Goal: Information Seeking & Learning: Learn about a topic

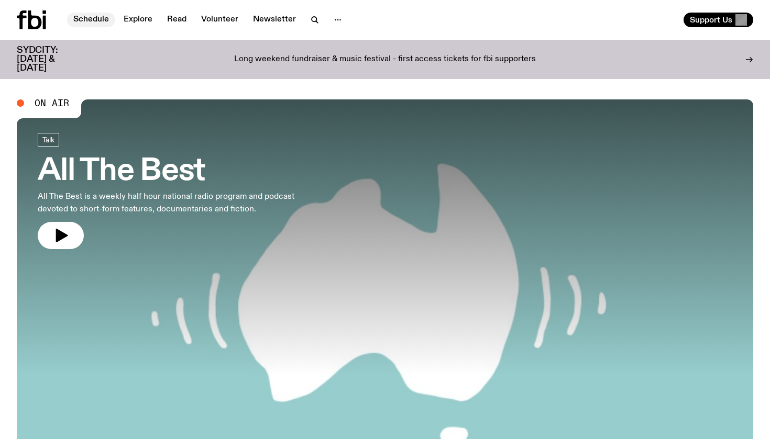
click at [91, 21] on link "Schedule" at bounding box center [91, 20] width 48 height 15
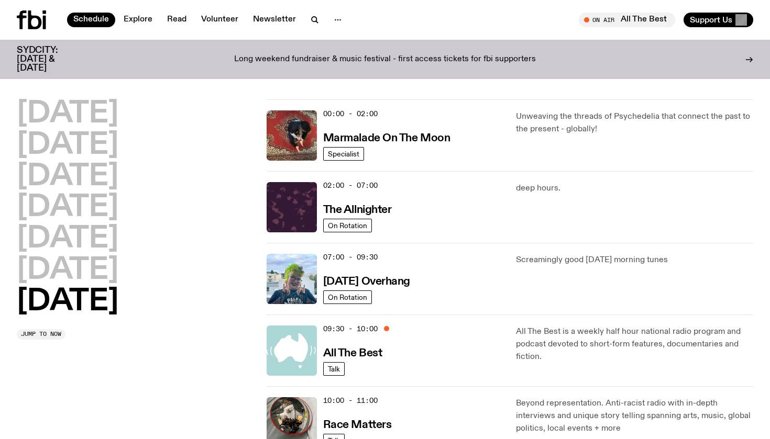
click at [302, 347] on img at bounding box center [292, 351] width 50 height 50
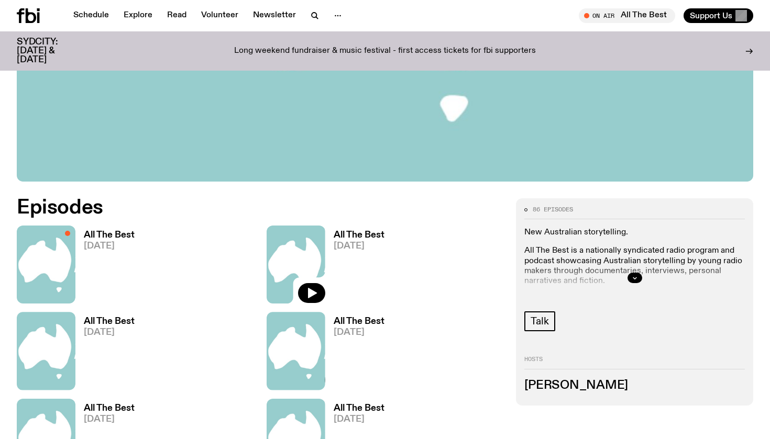
scroll to position [383, 0]
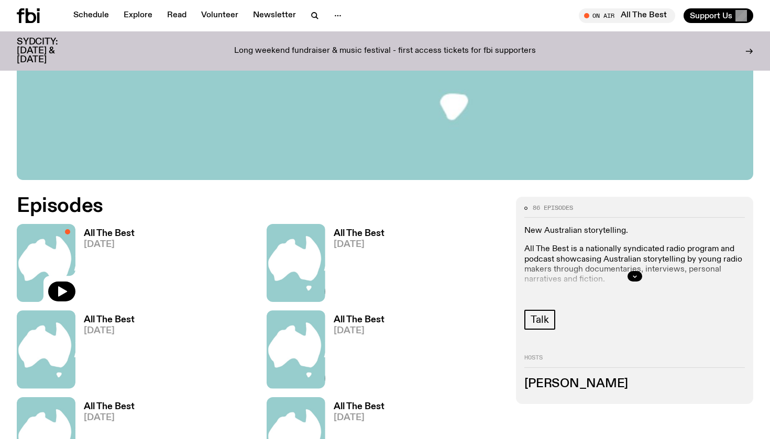
click at [42, 268] on img at bounding box center [46, 263] width 59 height 78
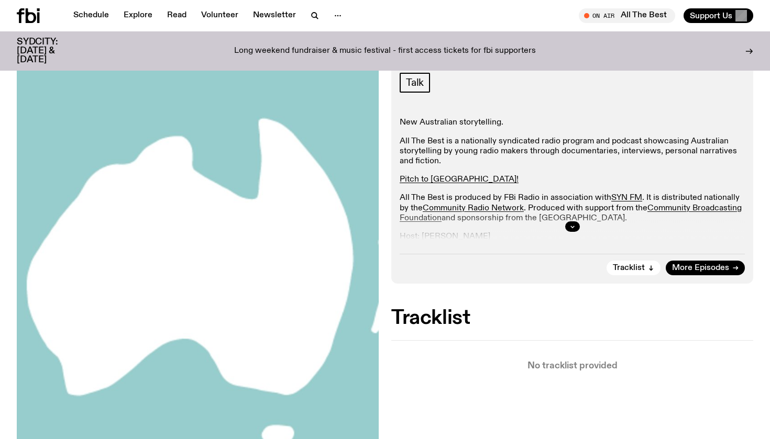
scroll to position [145, 0]
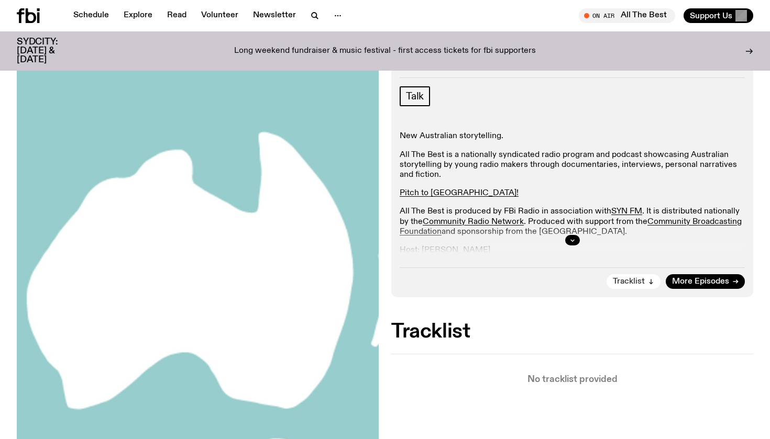
click at [638, 284] on span "Tracklist" at bounding box center [629, 282] width 32 height 8
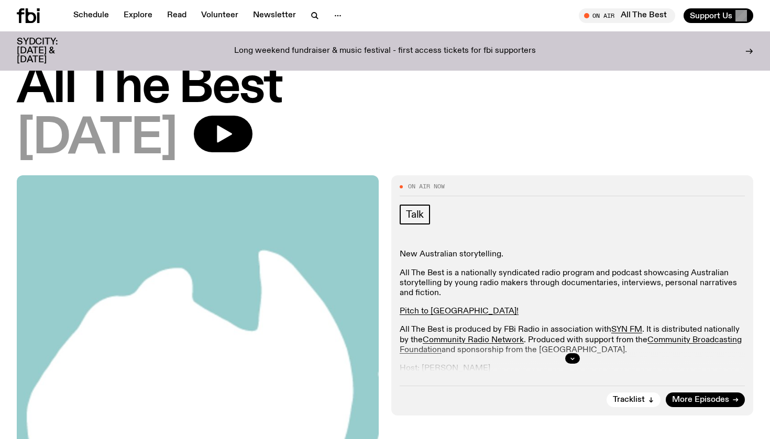
scroll to position [29, 0]
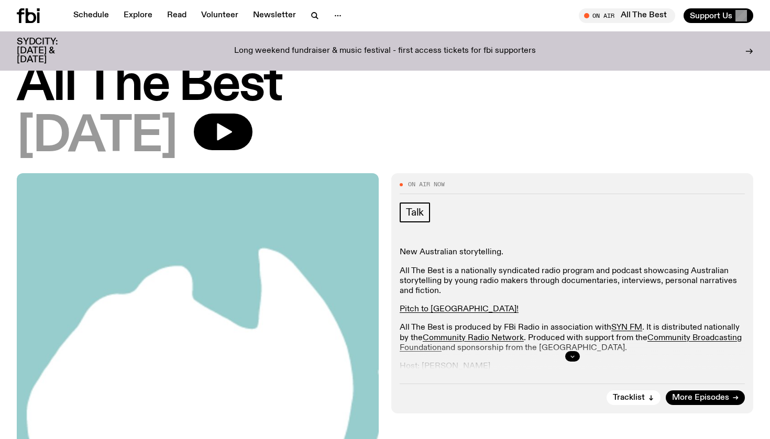
click at [571, 358] on icon "button" at bounding box center [572, 356] width 6 height 6
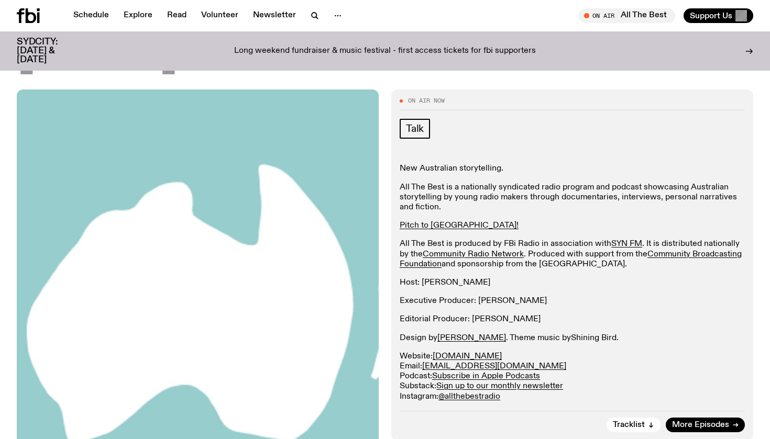
scroll to position [117, 0]
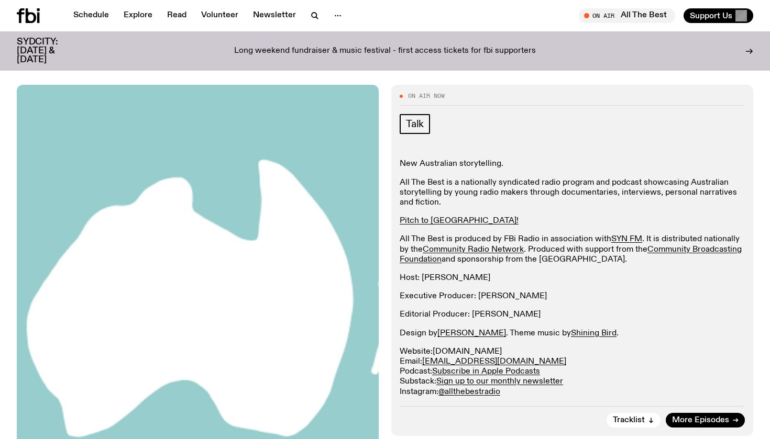
click at [460, 349] on link "[DOMAIN_NAME]" at bounding box center [467, 352] width 69 height 8
